Goal: Information Seeking & Learning: Learn about a topic

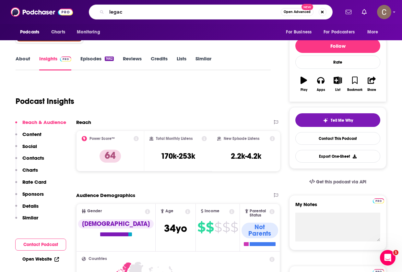
type input "legacy"
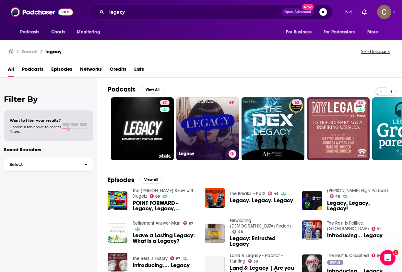
click at [226, 131] on link "69 Legacy" at bounding box center [208, 128] width 63 height 63
